Goal: Task Accomplishment & Management: Complete application form

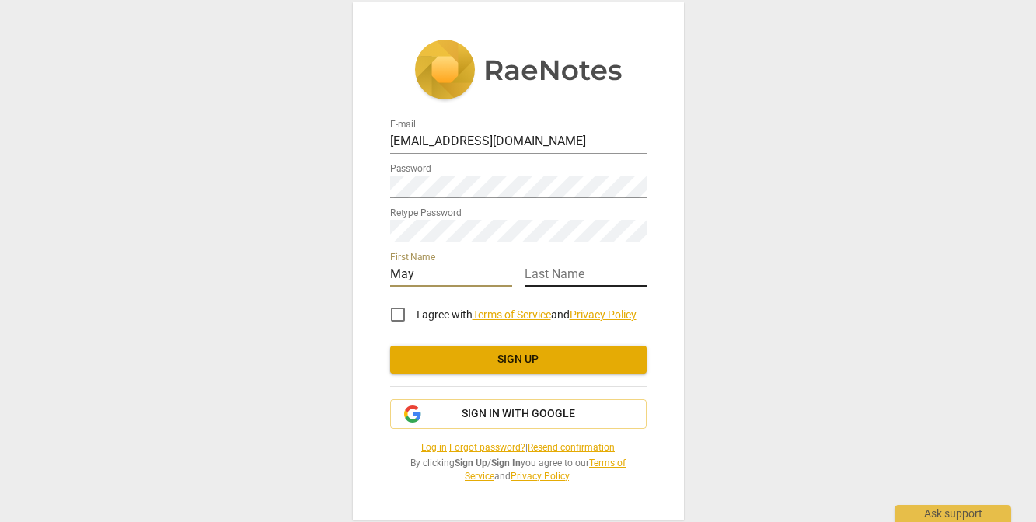
type input "May"
click at [585, 276] on input "text" at bounding box center [586, 275] width 122 height 23
type input "[PERSON_NAME]"
click at [399, 312] on input "I agree with Terms of Service and Privacy Policy" at bounding box center [397, 314] width 37 height 37
checkbox input "true"
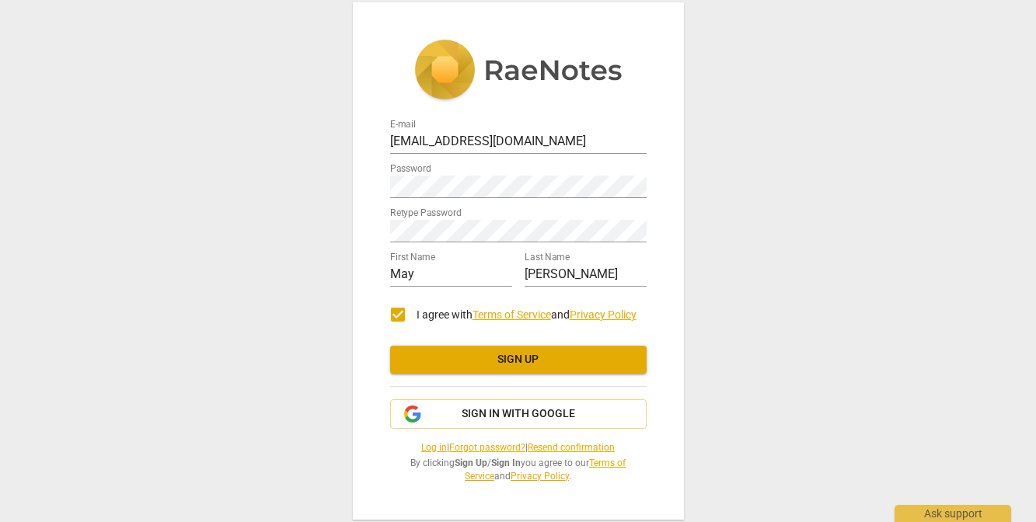
click at [470, 358] on span "Sign up" at bounding box center [519, 360] width 232 height 16
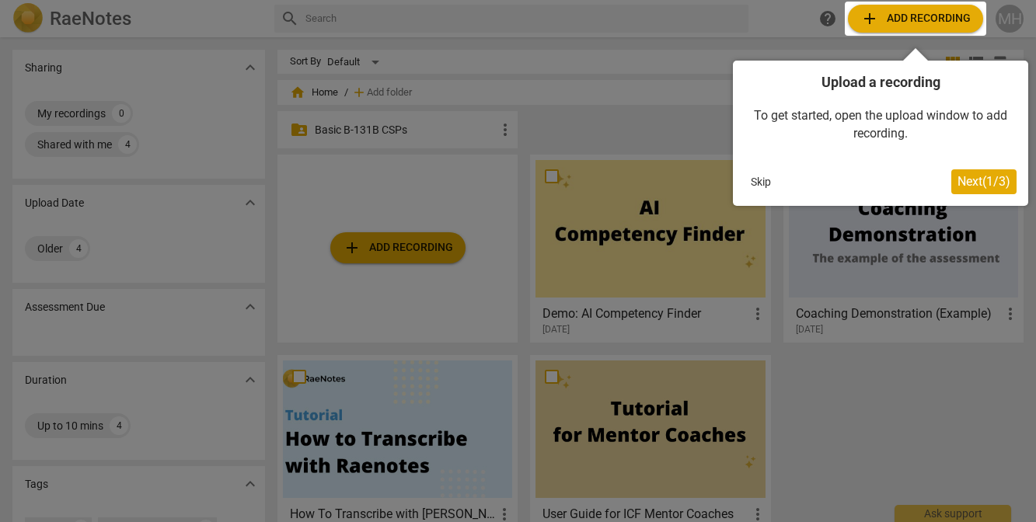
click at [962, 180] on span "Next ( 1 / 3 )" at bounding box center [984, 181] width 53 height 15
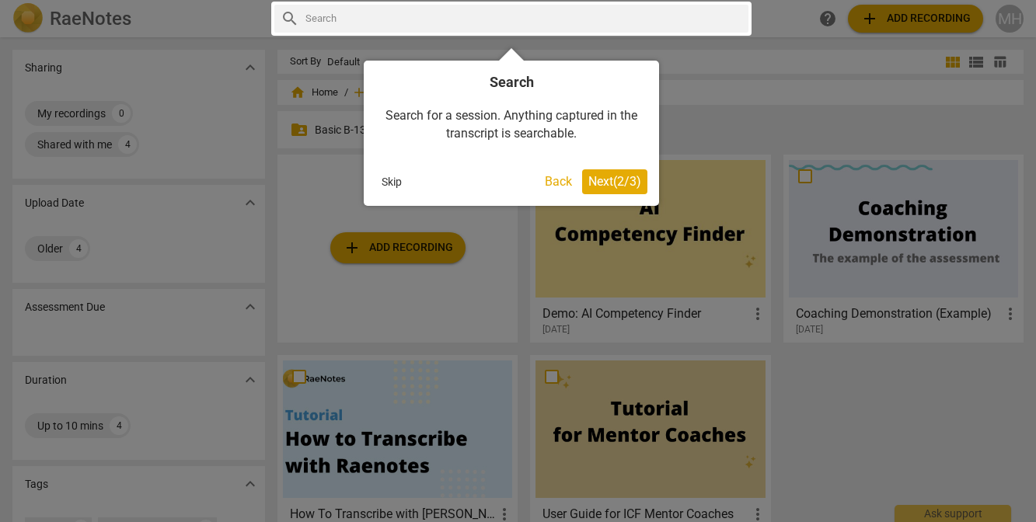
click at [612, 180] on span "Next ( 2 / 3 )" at bounding box center [614, 181] width 53 height 15
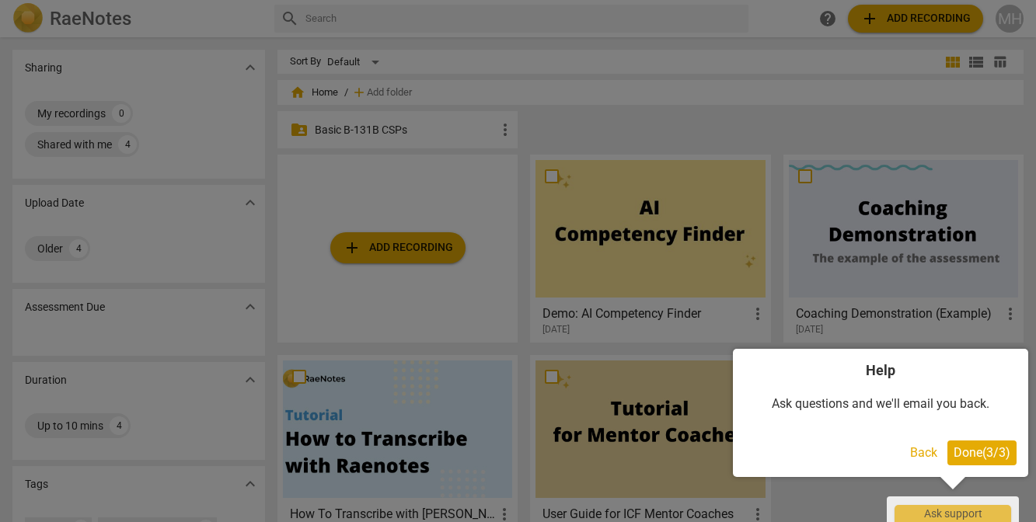
click at [970, 449] on span "Done ( 3 / 3 )" at bounding box center [982, 452] width 57 height 15
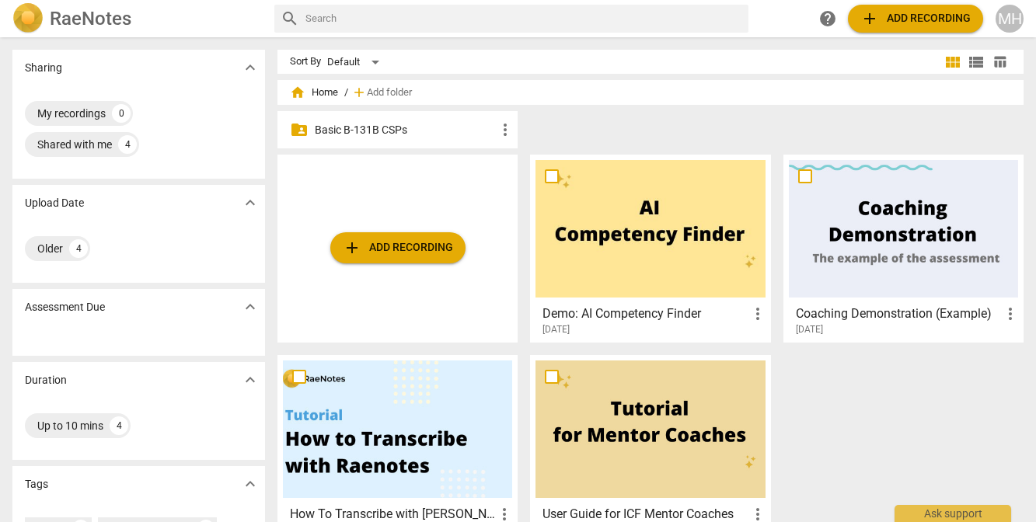
click at [901, 16] on span "add Add recording" at bounding box center [915, 18] width 110 height 19
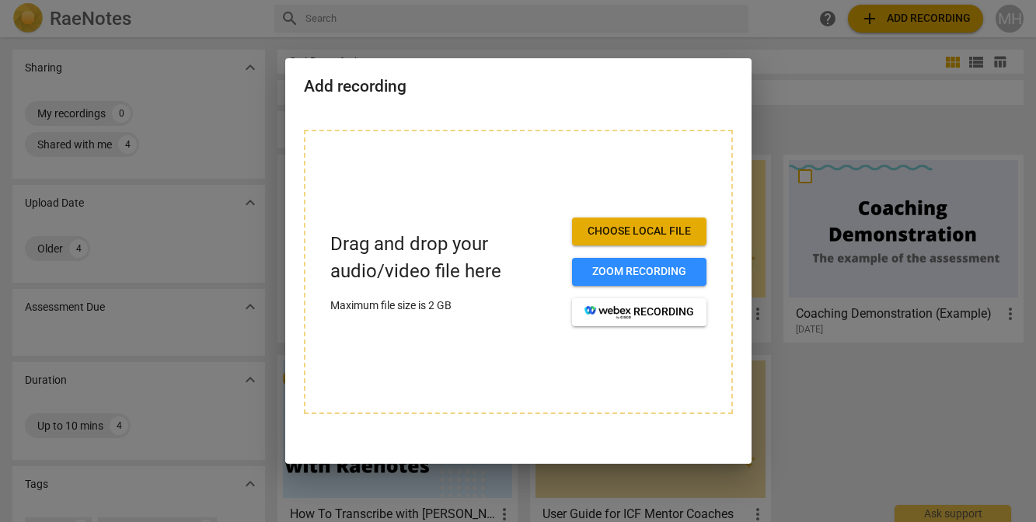
click at [858, 124] on div at bounding box center [518, 261] width 1036 height 522
